Goal: Information Seeking & Learning: Learn about a topic

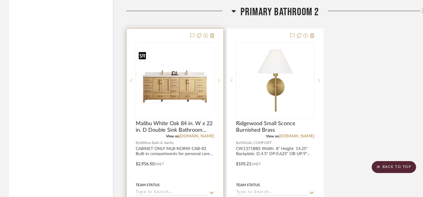
scroll to position [2127, 0]
click at [186, 85] on img "0" at bounding box center [174, 81] width 77 height 58
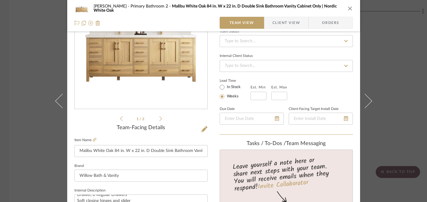
scroll to position [54, 0]
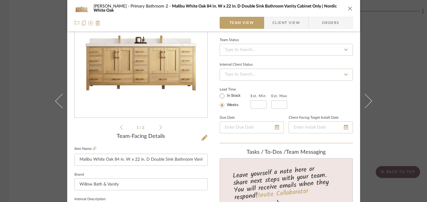
click at [34, 146] on div "[PERSON_NAME][GEOGRAPHIC_DATA] 2 [GEOGRAPHIC_DATA] 84 in. W x 22 in. D Double S…" at bounding box center [213, 101] width 427 height 202
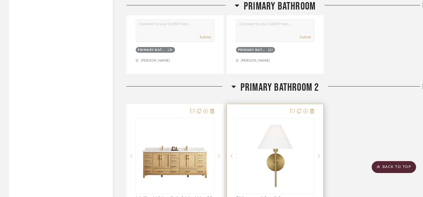
scroll to position [2052, 0]
click at [283, 137] on img "0" at bounding box center [274, 155] width 75 height 75
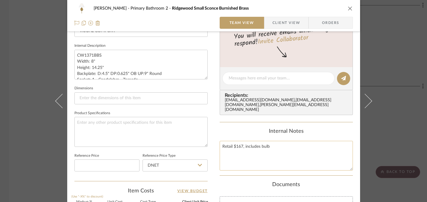
scroll to position [241, 0]
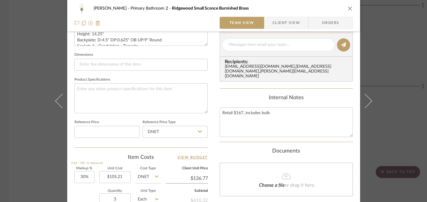
click at [400, 105] on div "[PERSON_NAME] Primary Bathroom 2 Ridgewood Small Sconce Burnished Brass Team Vi…" at bounding box center [213, 101] width 427 height 202
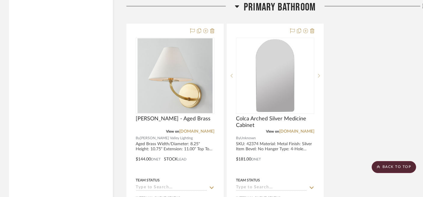
scroll to position [1833, 0]
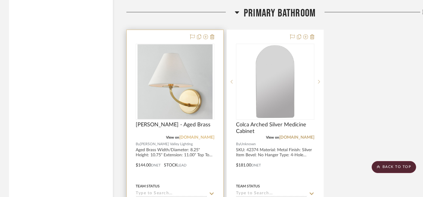
click at [201, 137] on link "[DOMAIN_NAME]" at bounding box center [196, 138] width 35 height 4
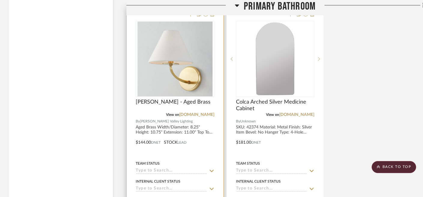
scroll to position [1860, 0]
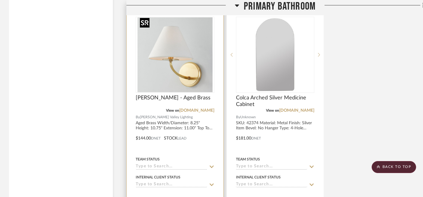
click at [156, 65] on img "0" at bounding box center [174, 54] width 75 height 75
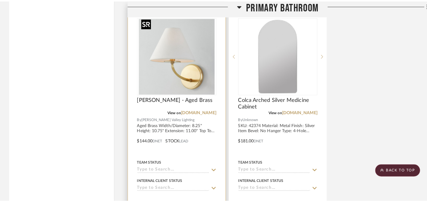
scroll to position [0, 0]
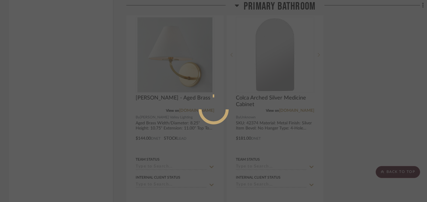
click at [170, 56] on mat-dialog-content at bounding box center [214, 133] width 90 height 258
drag, startPoint x: 172, startPoint y: 63, endPoint x: 301, endPoint y: 79, distance: 130.7
click at [172, 63] on mat-dialog-content at bounding box center [214, 133] width 90 height 258
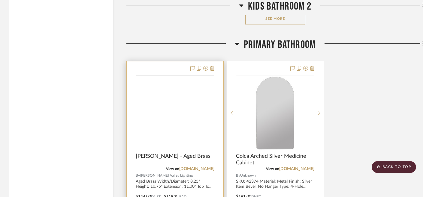
scroll to position [1802, 0]
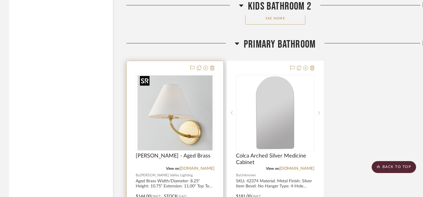
click at [0, 0] on img at bounding box center [0, 0] width 0 height 0
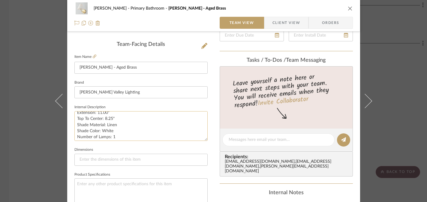
scroll to position [22, 0]
